Goal: Task Accomplishment & Management: Use online tool/utility

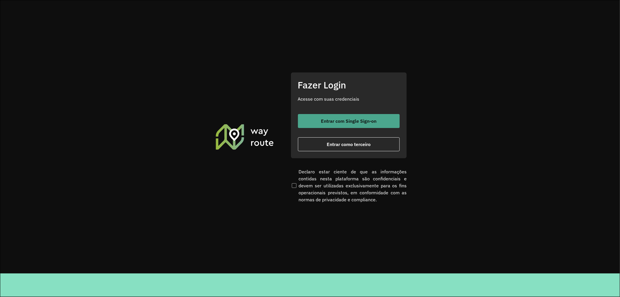
click at [344, 120] on span "Entrar com Single Sign-on" at bounding box center [348, 121] width 55 height 5
click at [353, 120] on span "Entrar com Single Sign-on" at bounding box center [348, 121] width 55 height 5
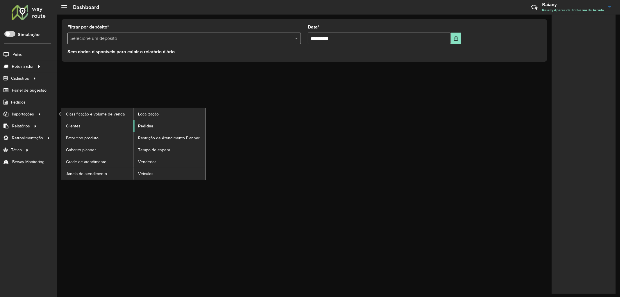
click at [144, 124] on span "Pedidos" at bounding box center [145, 126] width 15 height 6
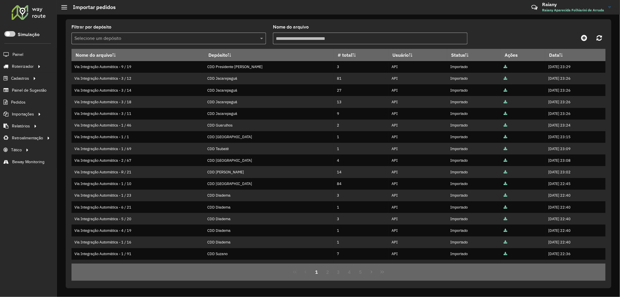
click at [171, 37] on input "text" at bounding box center [162, 38] width 177 height 7
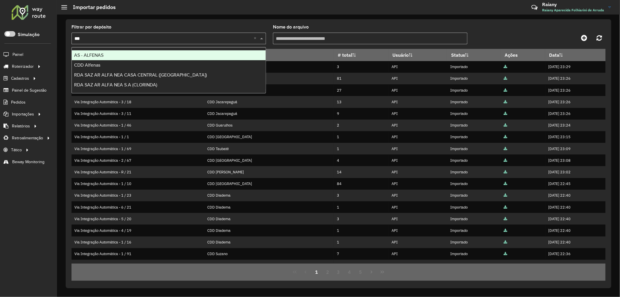
type input "****"
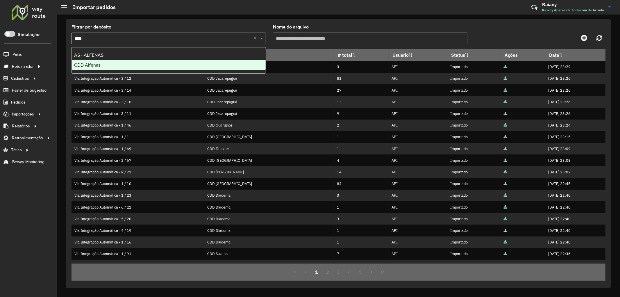
click at [133, 62] on div "CDD Alfenas" at bounding box center [169, 65] width 194 height 10
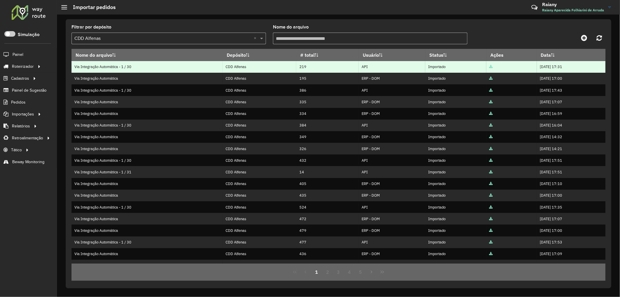
click at [489, 67] on icon at bounding box center [490, 67] width 3 height 4
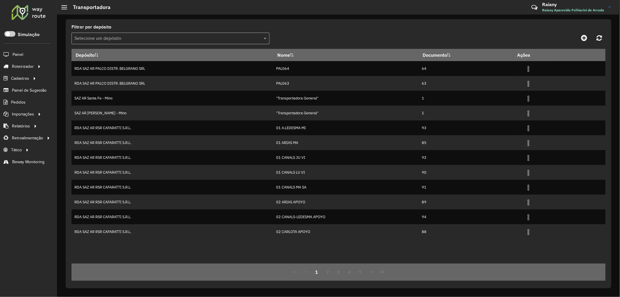
click at [117, 34] on div "Selecione um depósito" at bounding box center [170, 39] width 198 height 12
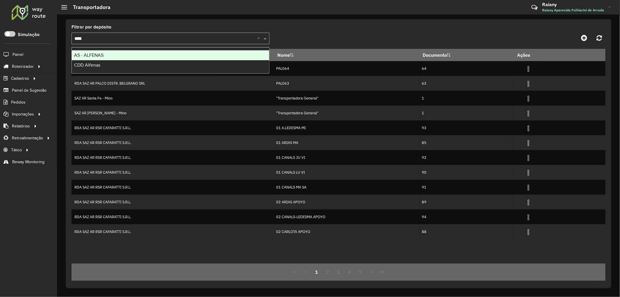
type input "*****"
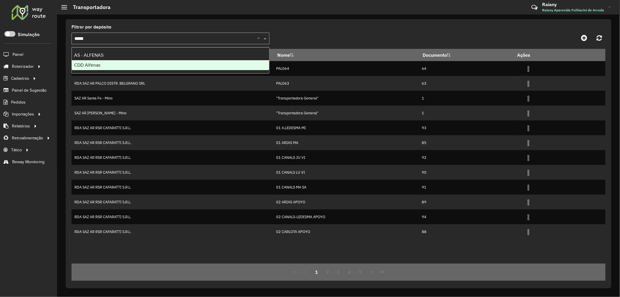
click at [104, 65] on div "CDD Alfenas" at bounding box center [170, 65] width 197 height 10
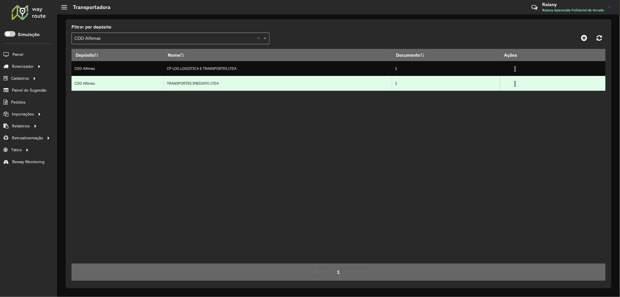
click at [516, 84] on img at bounding box center [514, 83] width 7 height 7
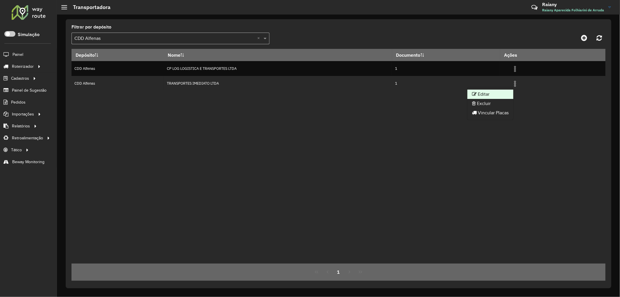
click at [498, 92] on li "Editar" at bounding box center [490, 93] width 46 height 9
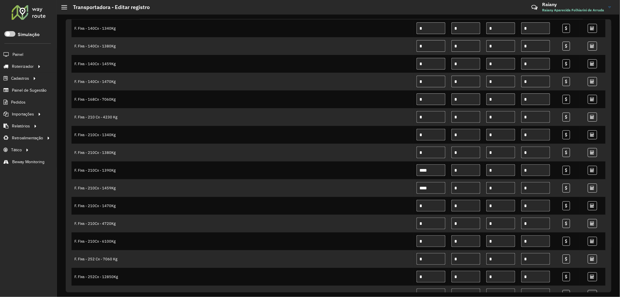
scroll to position [161, 0]
